Goal: Task Accomplishment & Management: Use online tool/utility

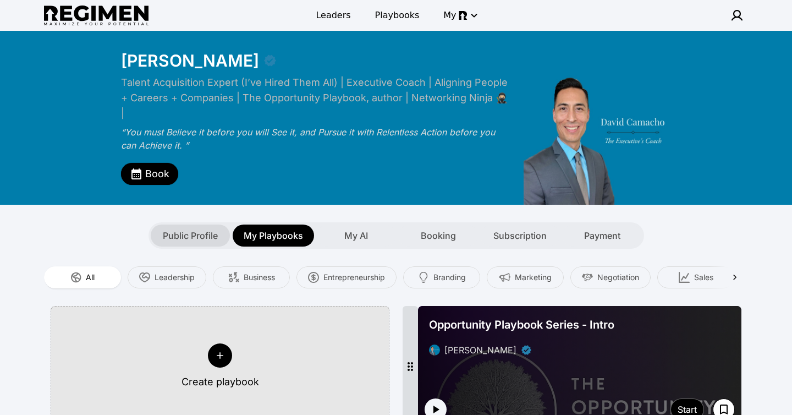
click at [189, 229] on span "Public Profile" at bounding box center [190, 235] width 55 height 13
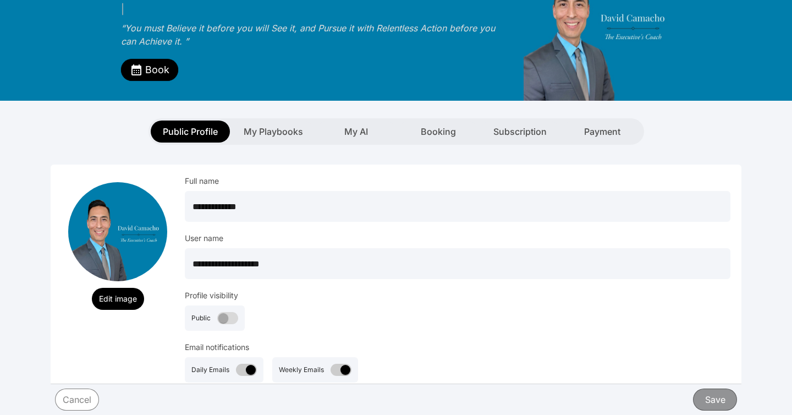
scroll to position [106, 0]
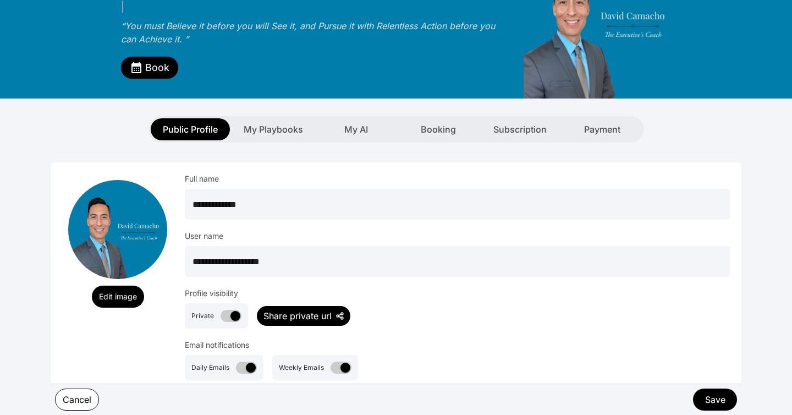
click at [314, 309] on div "Share private url" at bounding box center [297, 315] width 68 height 13
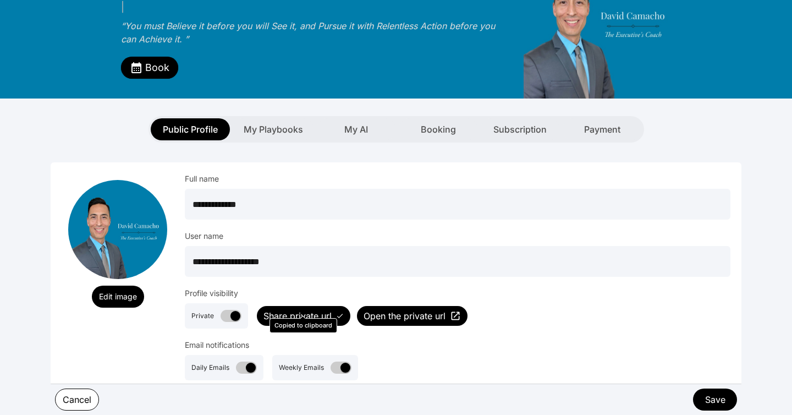
click at [394, 309] on span "Open the private url" at bounding box center [405, 315] width 82 height 13
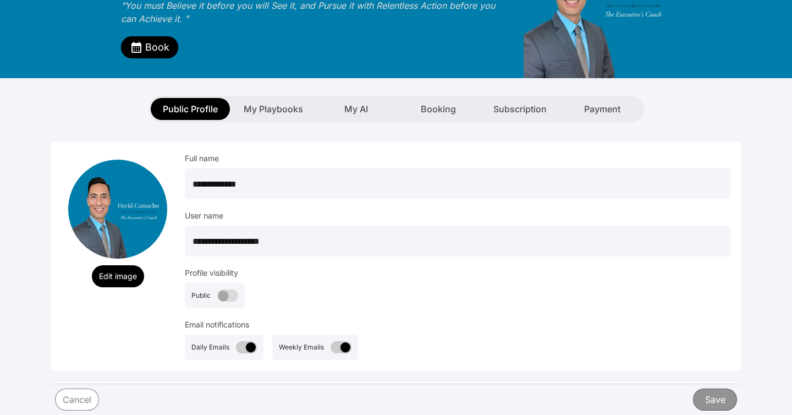
scroll to position [0, 0]
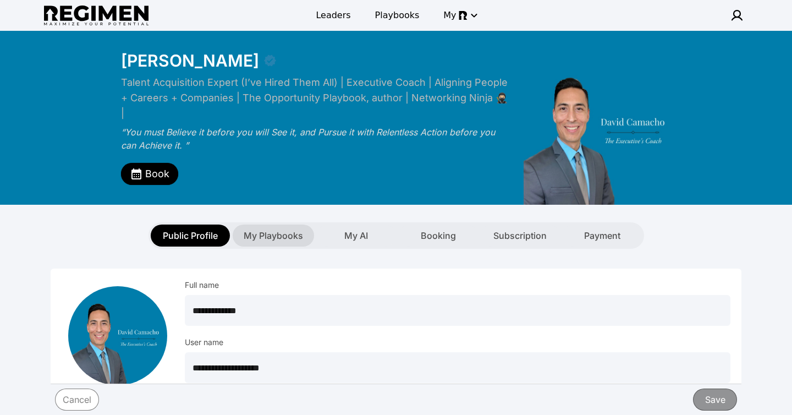
click at [271, 229] on span "My Playbooks" at bounding box center [273, 235] width 59 height 13
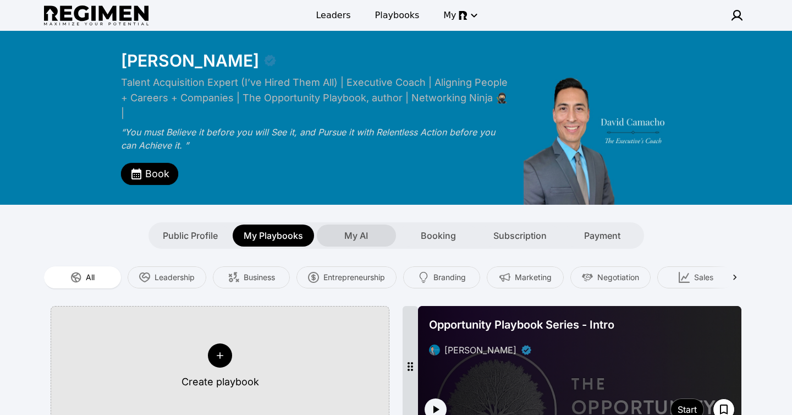
click at [367, 229] on span "My AI" at bounding box center [356, 235] width 24 height 13
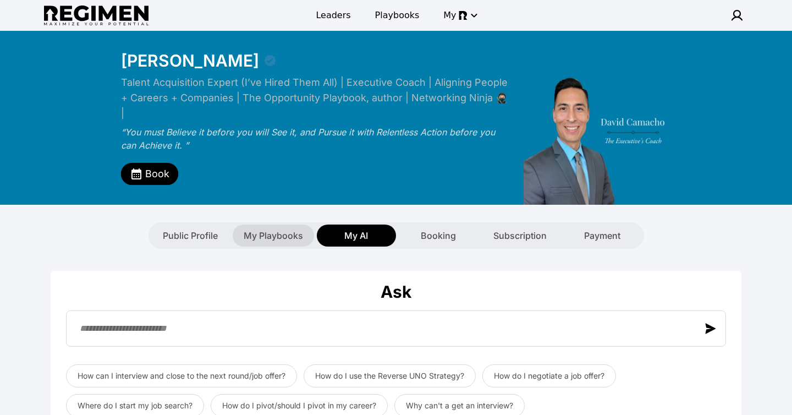
click at [293, 229] on span "My Playbooks" at bounding box center [273, 235] width 59 height 13
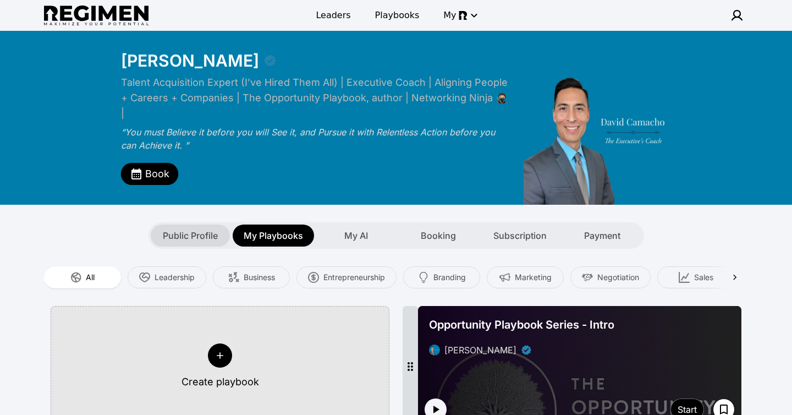
click at [195, 229] on span "Public Profile" at bounding box center [190, 235] width 55 height 13
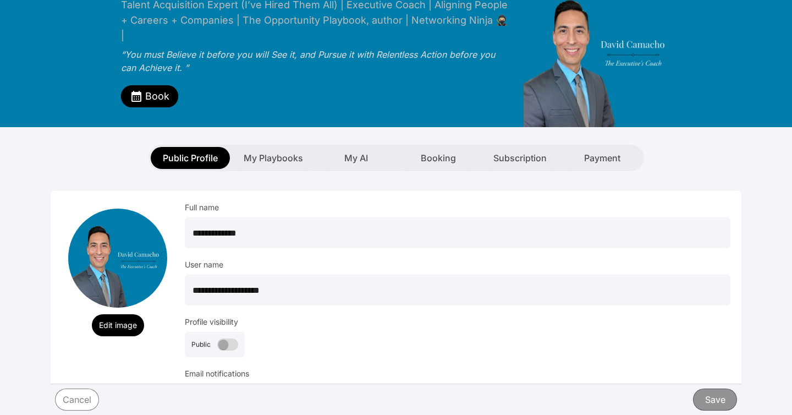
scroll to position [75, 0]
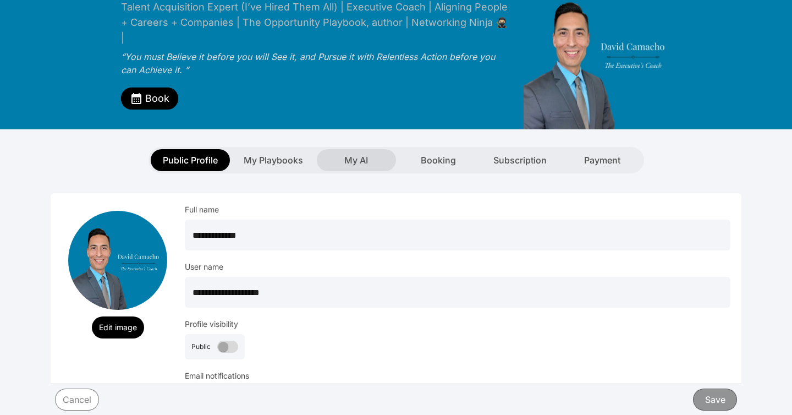
click at [365, 153] on span "My AI" at bounding box center [356, 159] width 24 height 13
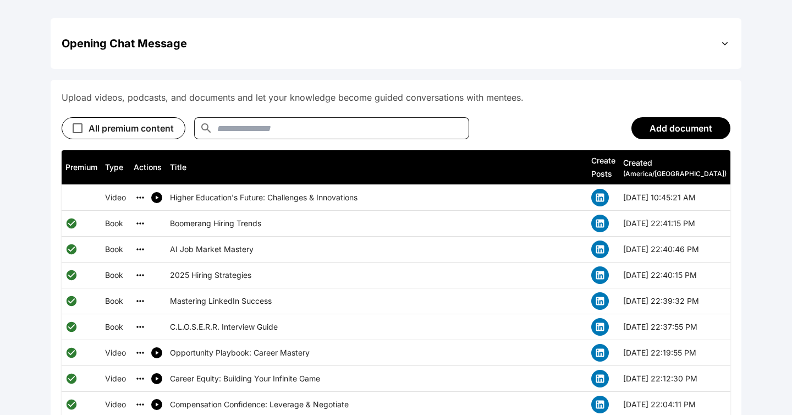
scroll to position [544, 0]
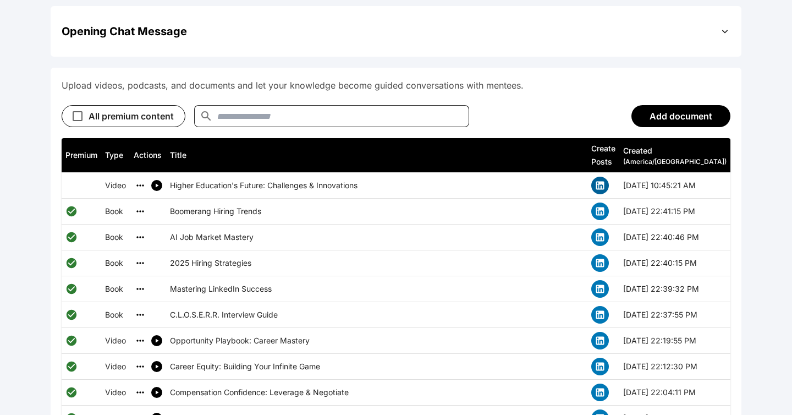
click at [604, 182] on icon "simple table" at bounding box center [600, 186] width 8 height 8
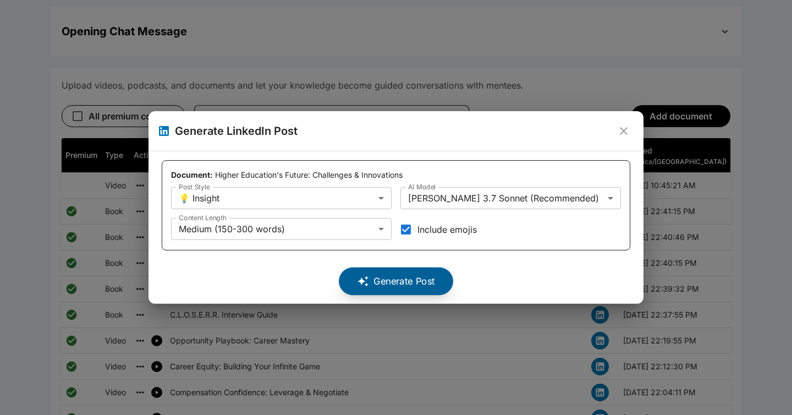
click at [382, 283] on button "Generate Post" at bounding box center [396, 281] width 114 height 28
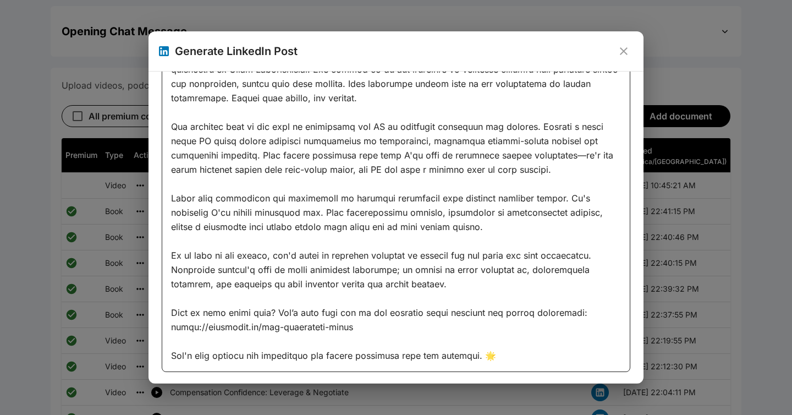
scroll to position [106, 0]
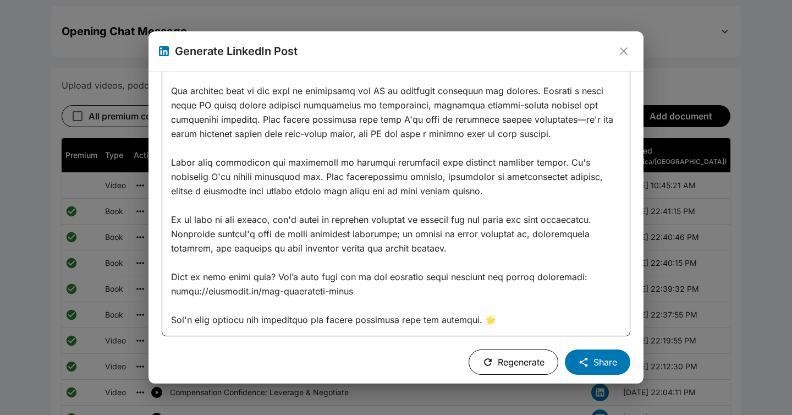
click at [515, 364] on button "Regenerate" at bounding box center [514, 361] width 90 height 25
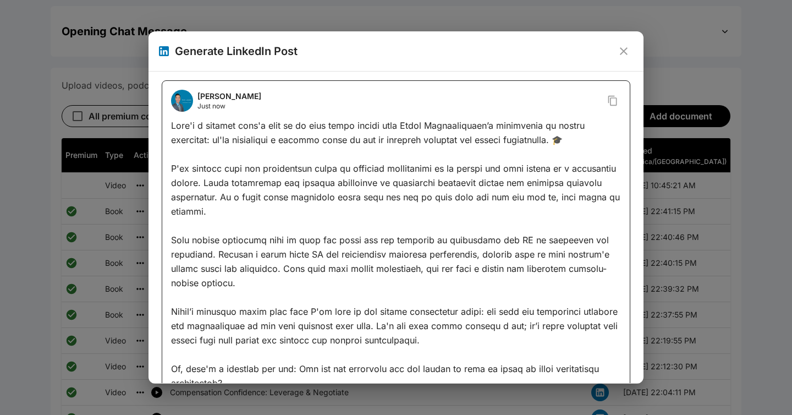
scroll to position [78, 0]
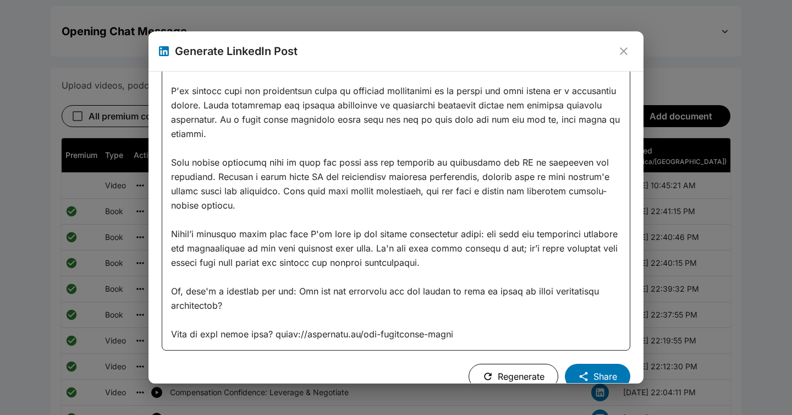
click at [620, 50] on icon "close" at bounding box center [623, 51] width 13 height 13
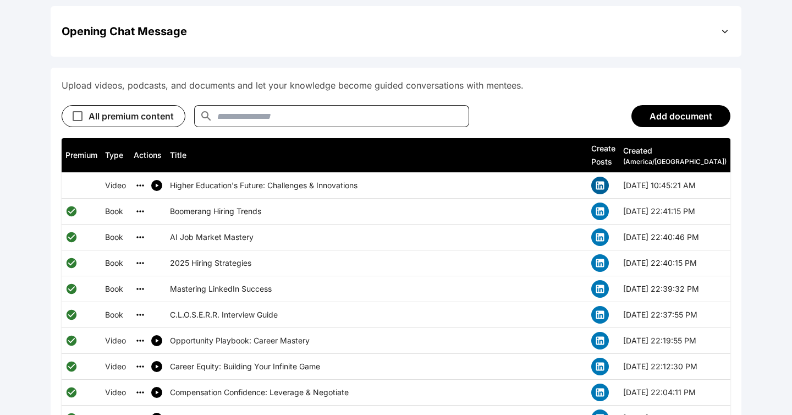
click at [604, 182] on icon "simple table" at bounding box center [600, 186] width 8 height 8
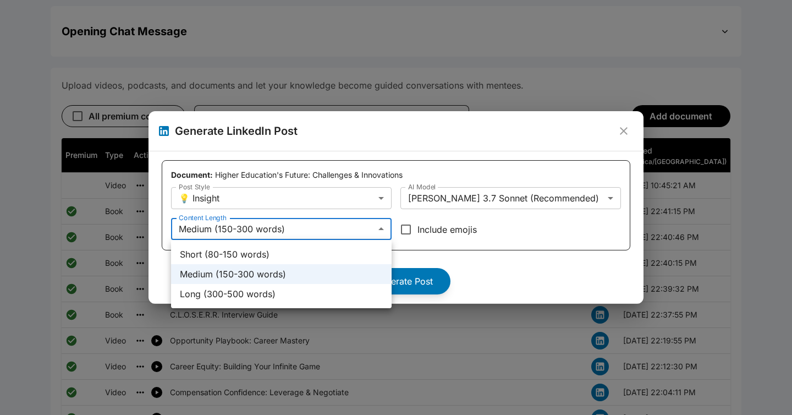
click at [335, 257] on li "Short (80-150 words)" at bounding box center [281, 254] width 221 height 20
type input "*****"
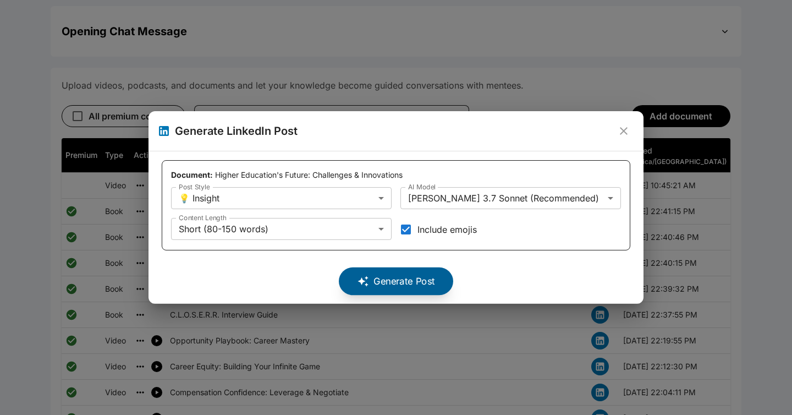
click at [386, 282] on button "Generate Post" at bounding box center [396, 281] width 114 height 28
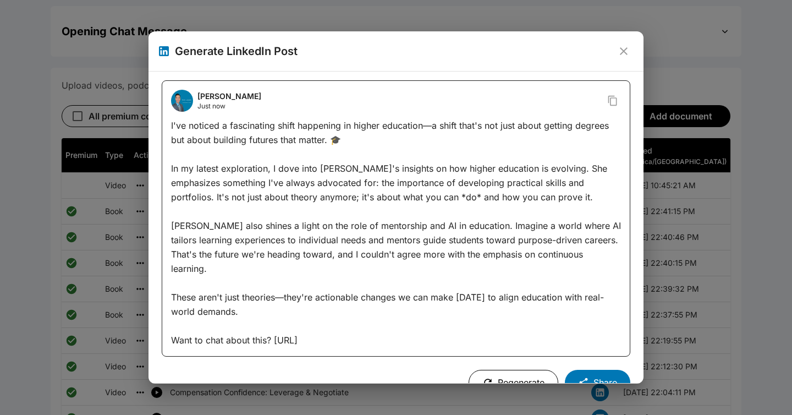
scroll to position [6, 0]
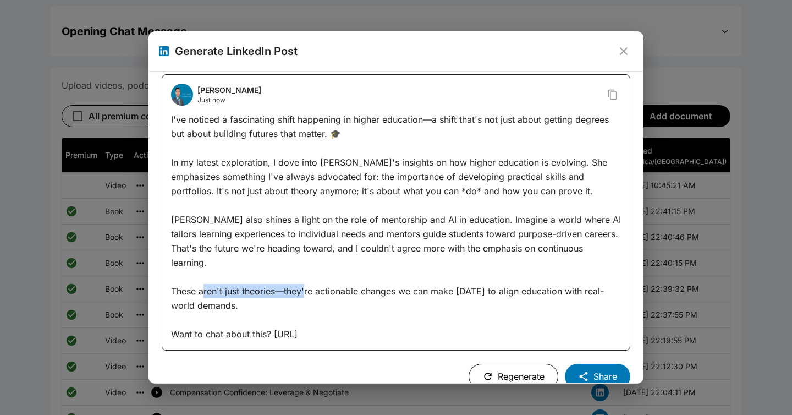
drag, startPoint x: 315, startPoint y: 277, endPoint x: 214, endPoint y: 278, distance: 100.7
click at [214, 278] on div "I've noticed a fascinating shift happening in higher education—a shift that's n…" at bounding box center [396, 226] width 450 height 229
click at [593, 364] on button "Share" at bounding box center [597, 376] width 65 height 25
click at [624, 51] on icon "close" at bounding box center [624, 51] width 8 height 8
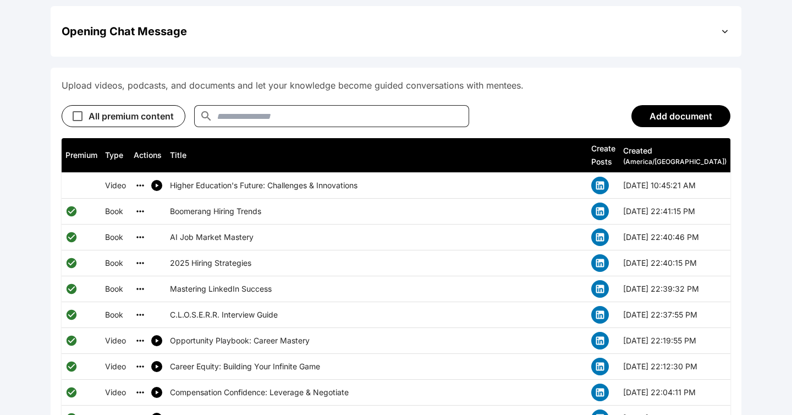
scroll to position [0, 0]
click at [606, 206] on icon "simple table" at bounding box center [600, 211] width 11 height 11
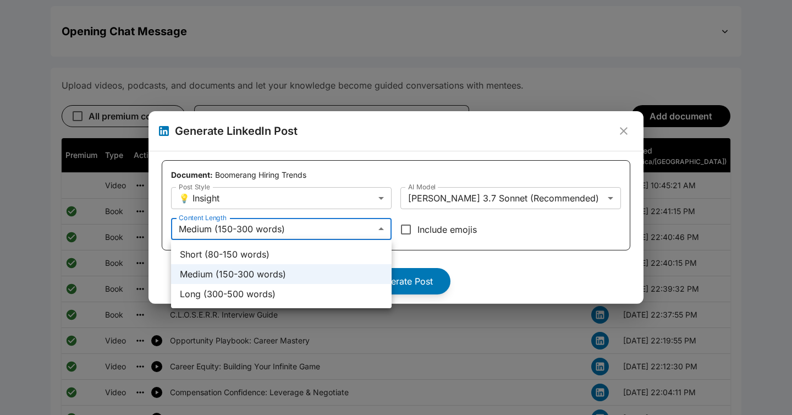
click at [303, 251] on li "Short (80-150 words)" at bounding box center [281, 254] width 221 height 20
type input "*****"
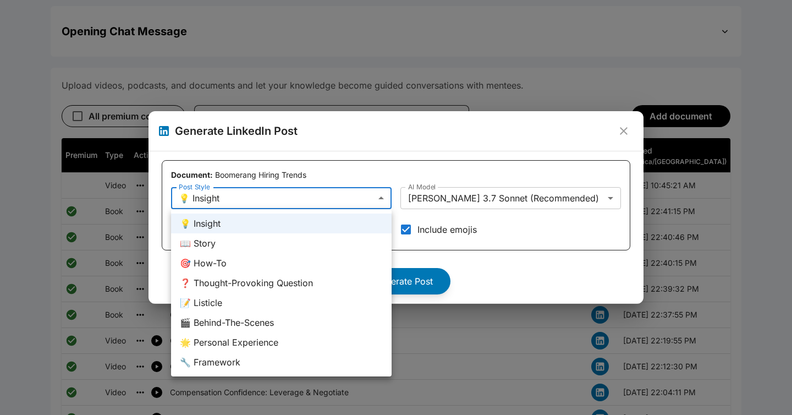
click at [318, 265] on li "🎯 How-To" at bounding box center [281, 263] width 221 height 20
type input "******"
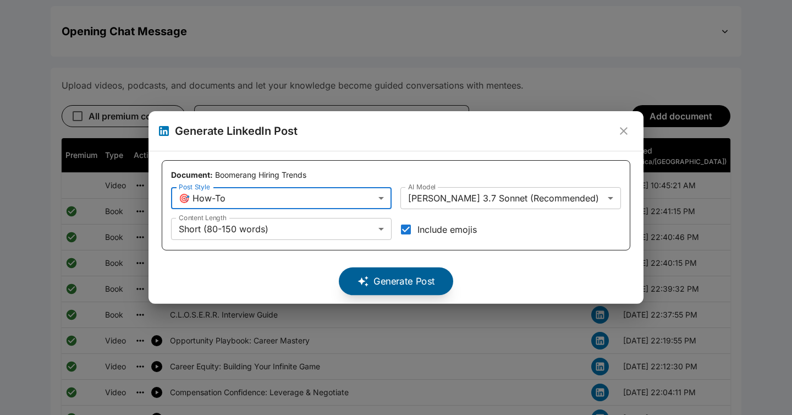
click at [405, 285] on button "Generate Post" at bounding box center [396, 281] width 114 height 28
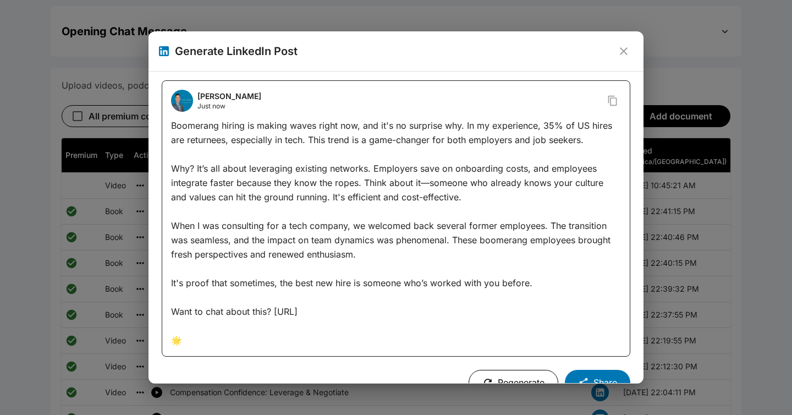
click at [541, 129] on div "Boomerang hiring is making waves right now, and it's no surprise why. In my exp…" at bounding box center [396, 232] width 450 height 229
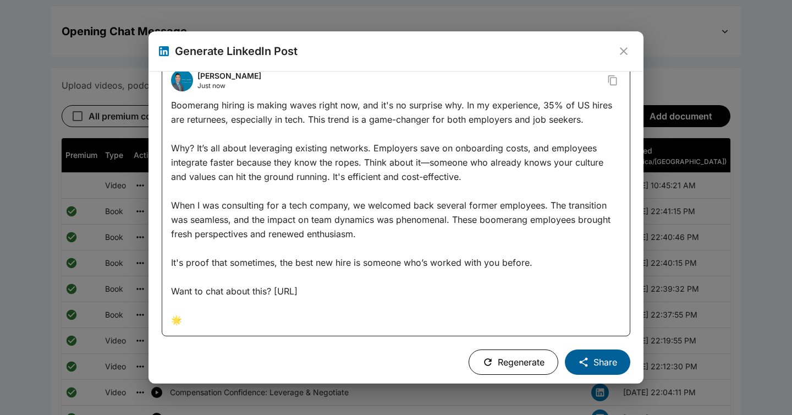
click at [582, 358] on icon at bounding box center [583, 361] width 11 height 11
click at [624, 48] on icon "close" at bounding box center [623, 51] width 13 height 13
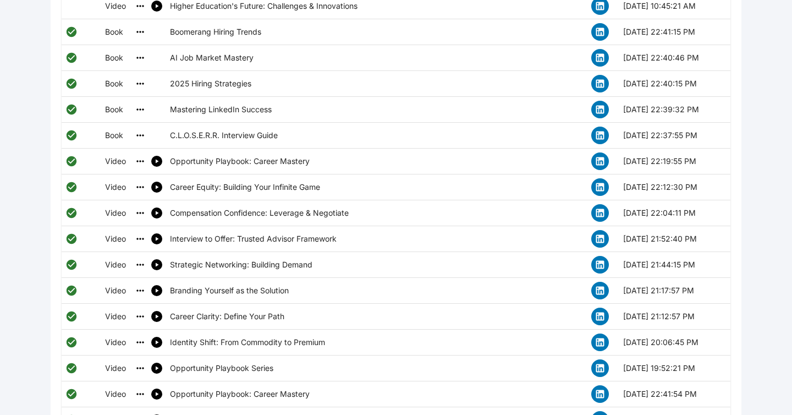
scroll to position [725, 0]
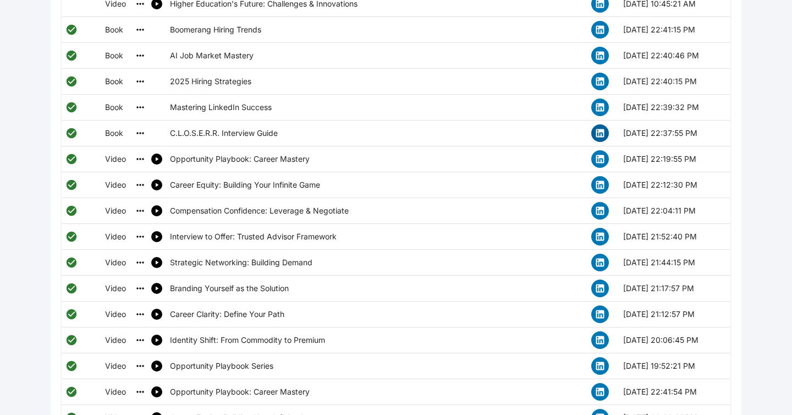
click at [604, 129] on icon "simple table" at bounding box center [600, 133] width 8 height 8
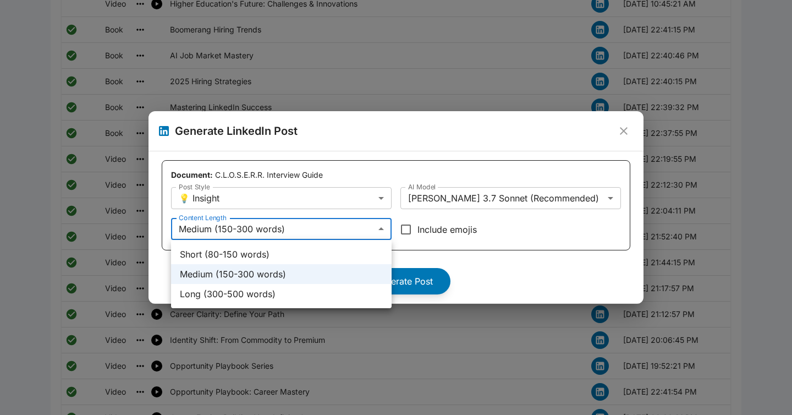
click at [380, 230] on body "**********" at bounding box center [396, 299] width 792 height 2048
click at [321, 250] on li "Short (80-150 words)" at bounding box center [281, 254] width 221 height 20
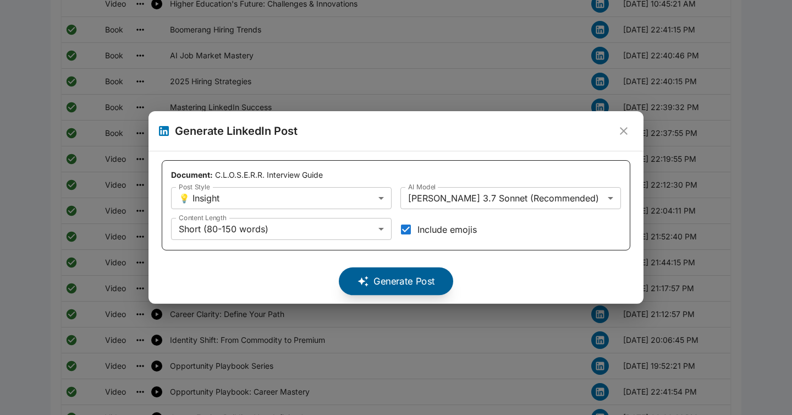
click at [380, 282] on button "Generate Post" at bounding box center [396, 281] width 114 height 28
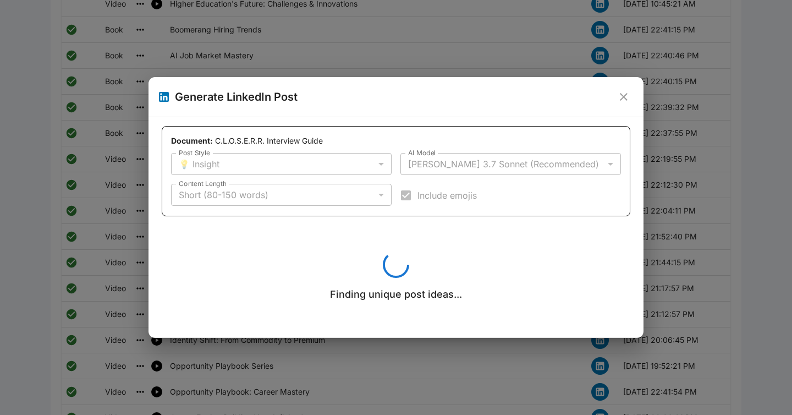
click at [623, 100] on icon "close" at bounding box center [623, 96] width 13 height 13
type input "******"
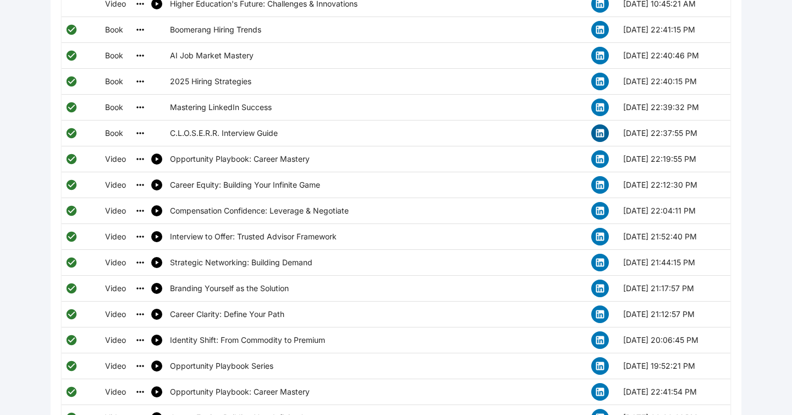
click at [603, 128] on icon "simple table" at bounding box center [600, 133] width 11 height 11
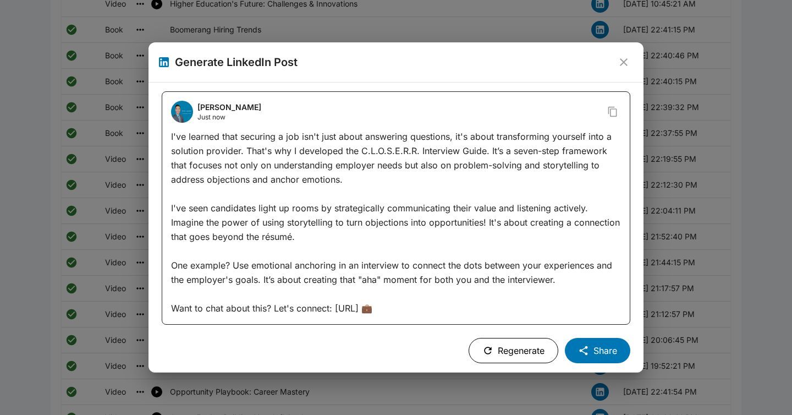
click at [623, 66] on icon "close" at bounding box center [623, 62] width 13 height 13
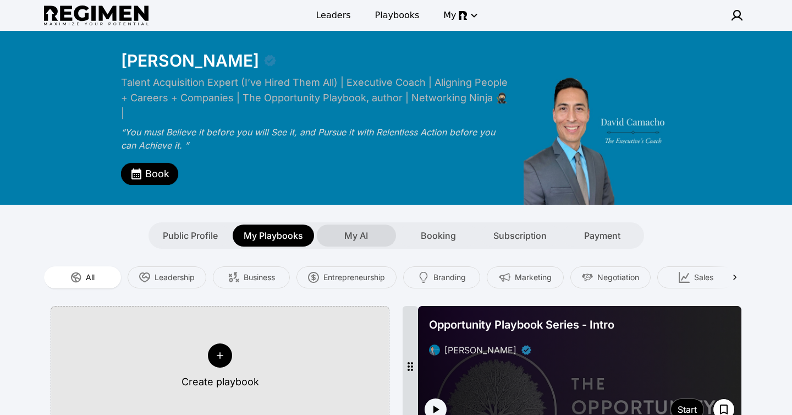
click at [356, 229] on span "My AI" at bounding box center [356, 235] width 24 height 13
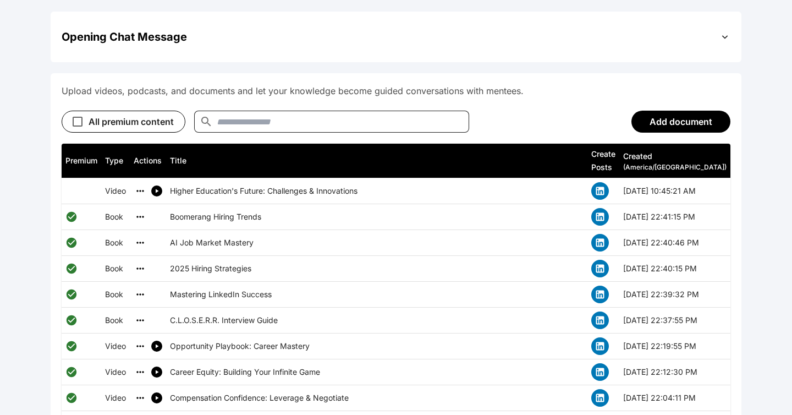
scroll to position [540, 0]
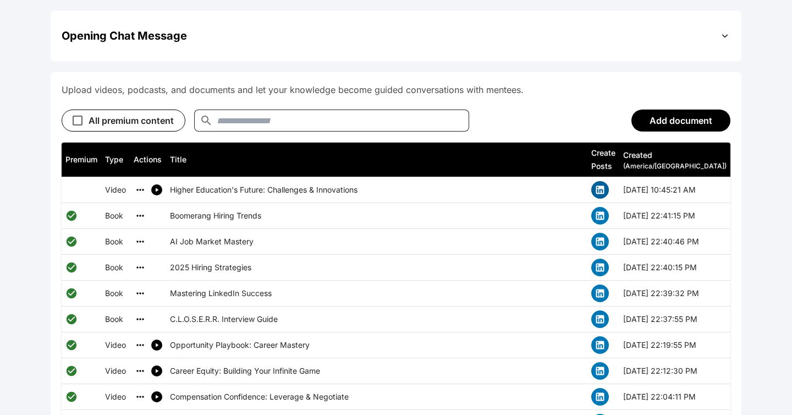
click at [604, 186] on icon "simple table" at bounding box center [600, 190] width 8 height 8
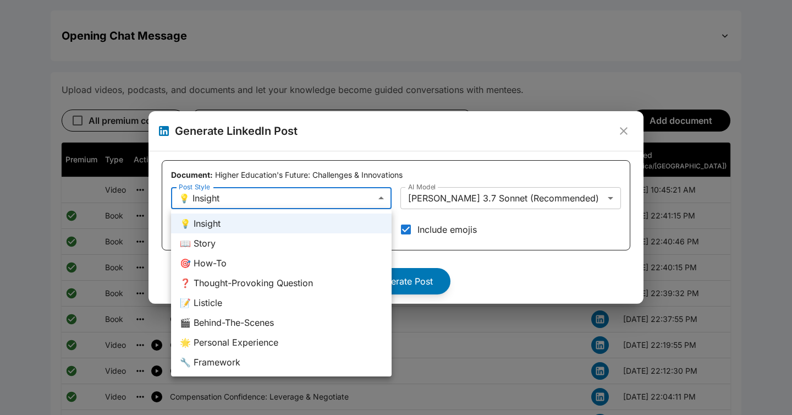
click at [284, 268] on li "🎯 How-To" at bounding box center [281, 263] width 221 height 20
type input "******"
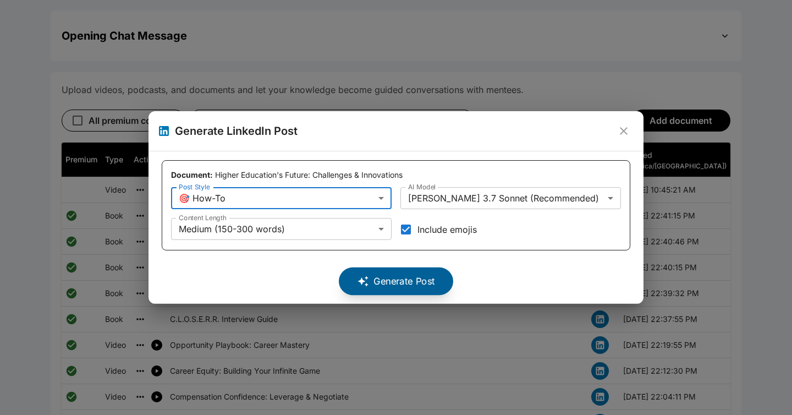
click at [387, 284] on button "Generate Post" at bounding box center [396, 281] width 114 height 28
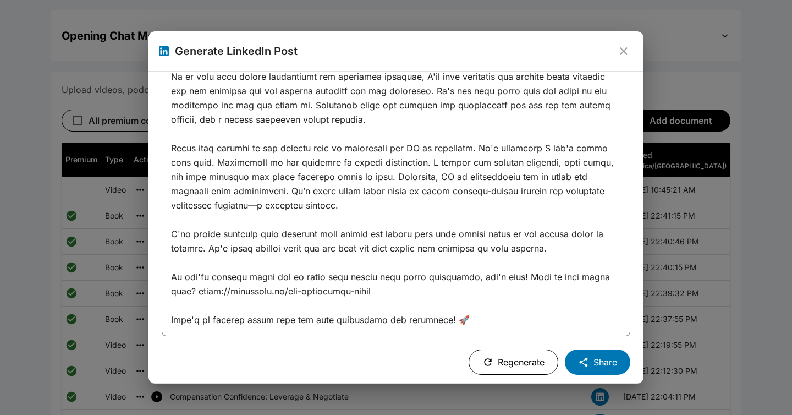
scroll to position [0, 0]
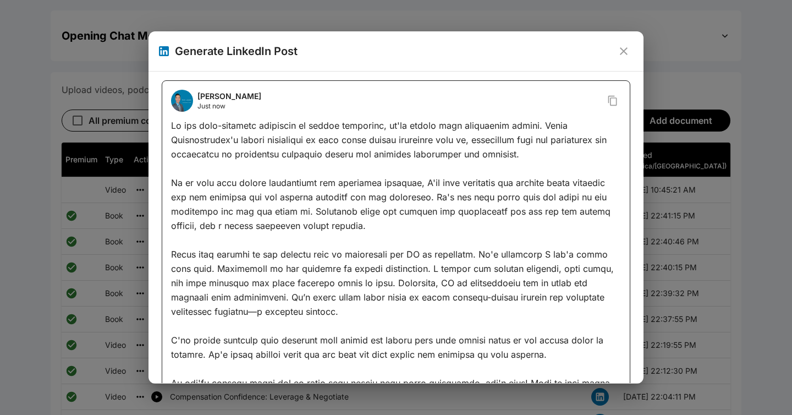
click at [622, 52] on icon "close" at bounding box center [624, 51] width 8 height 8
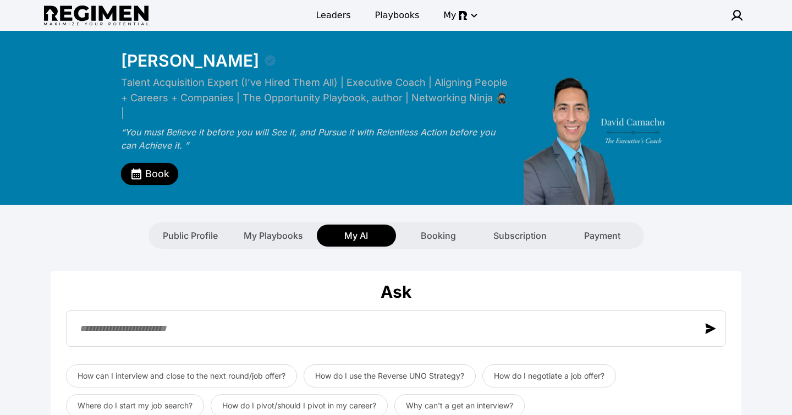
type textarea "**********"
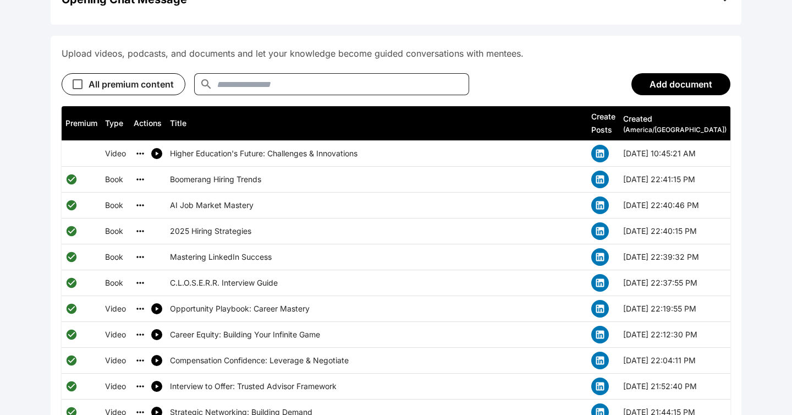
scroll to position [576, 0]
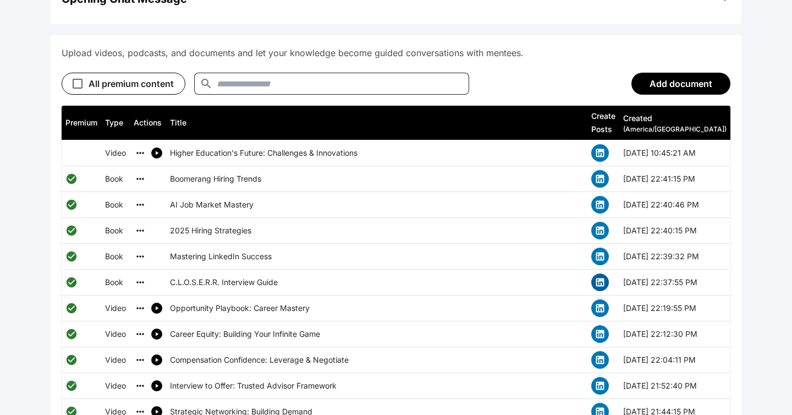
click at [606, 277] on icon "simple table" at bounding box center [600, 282] width 11 height 11
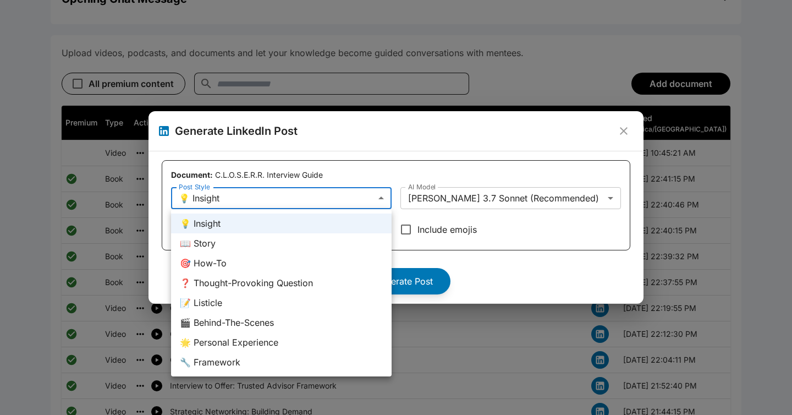
click at [314, 267] on li "🎯 How-To" at bounding box center [281, 263] width 221 height 20
type input "******"
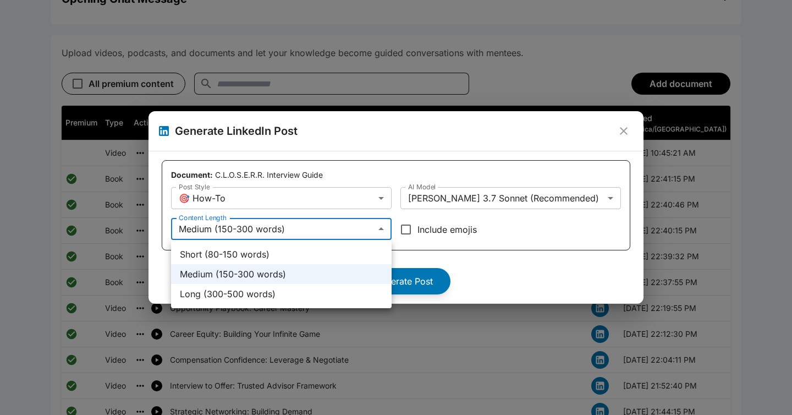
click at [307, 252] on li "Short (80-150 words)" at bounding box center [281, 254] width 221 height 20
type input "*****"
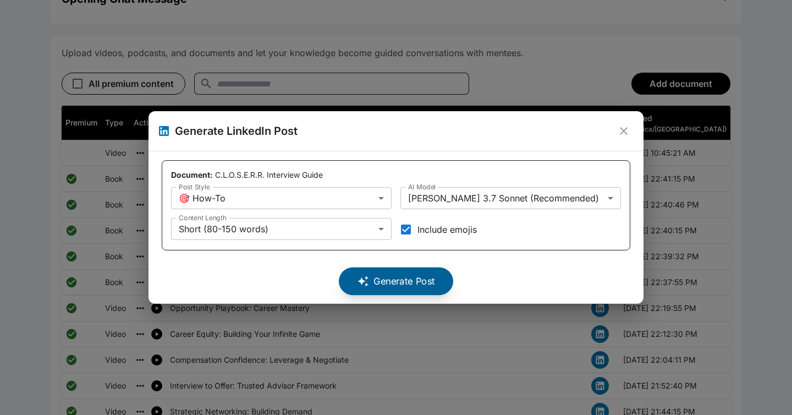
click at [383, 280] on button "Generate Post" at bounding box center [396, 281] width 114 height 28
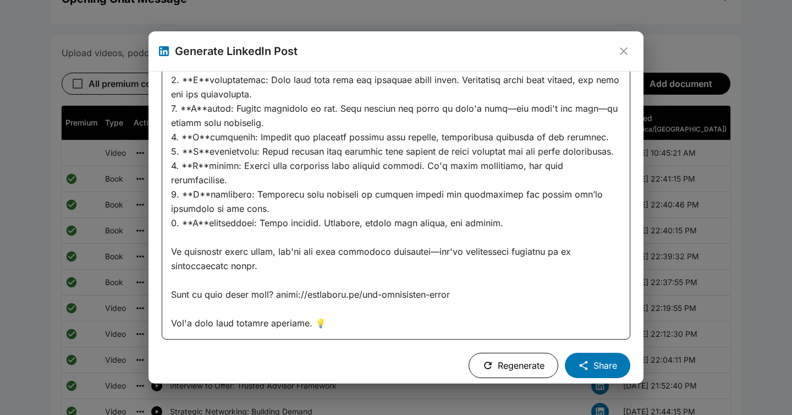
scroll to position [135, 0]
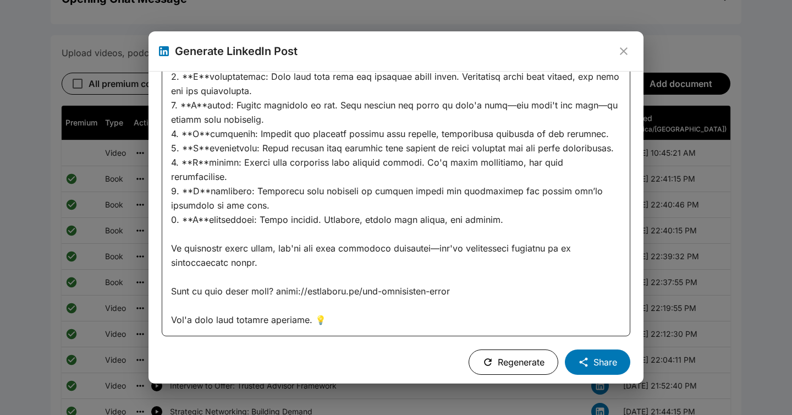
click at [531, 366] on button "Regenerate" at bounding box center [514, 361] width 90 height 25
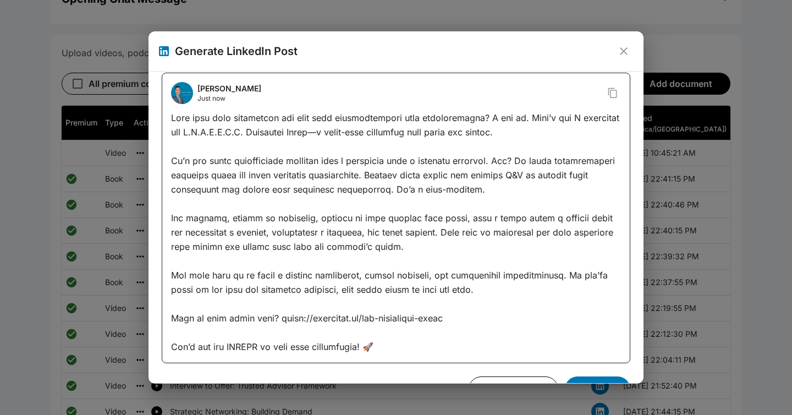
scroll to position [0, 0]
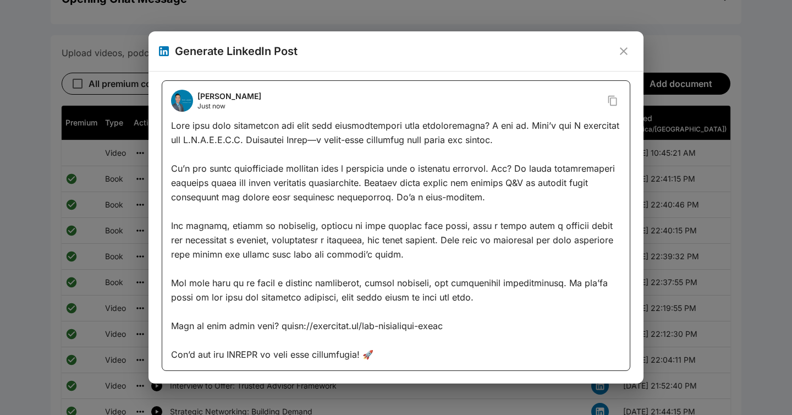
click at [226, 140] on div at bounding box center [396, 239] width 450 height 243
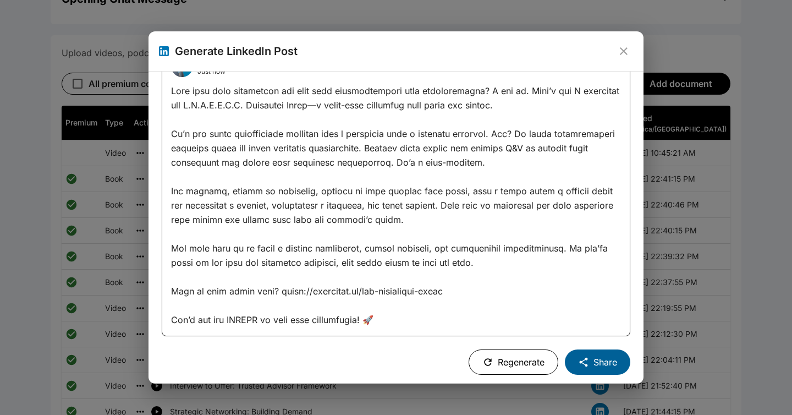
click at [585, 365] on icon at bounding box center [584, 361] width 8 height 9
